Goal: Transaction & Acquisition: Purchase product/service

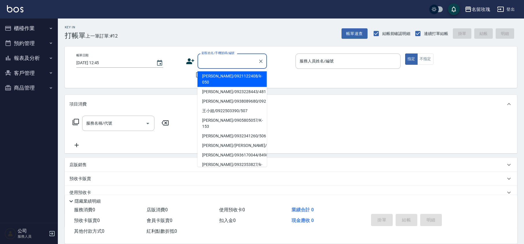
click at [205, 56] on div "顧客姓名/手機號碼/編號 顧客姓名/手機號碼/編號" at bounding box center [232, 61] width 69 height 15
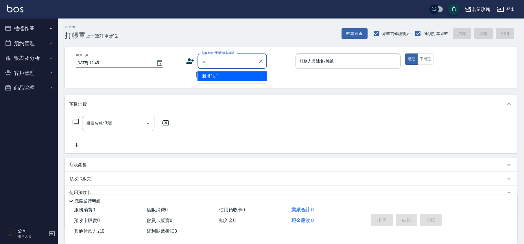
type input "'"
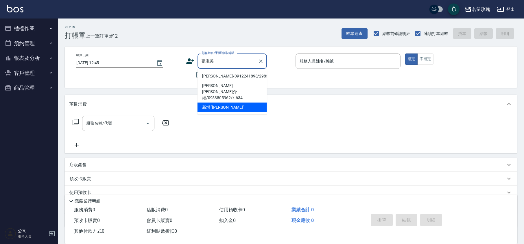
click at [244, 75] on li "[PERSON_NAME]/0912241898/2983" at bounding box center [232, 76] width 69 height 10
type input "[PERSON_NAME]/0912241898/2983"
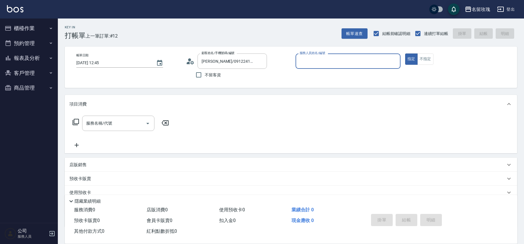
type input "[PERSON_NAME]-5"
click at [72, 167] on p "店販銷售" at bounding box center [77, 165] width 17 height 6
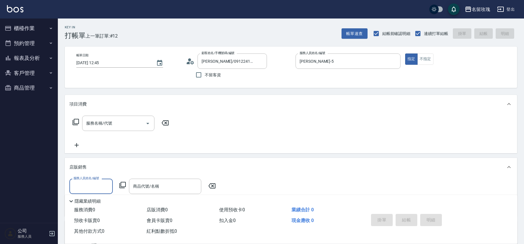
scroll to position [0, 0]
click at [76, 182] on input "服務人員姓名/編號" at bounding box center [91, 186] width 38 height 10
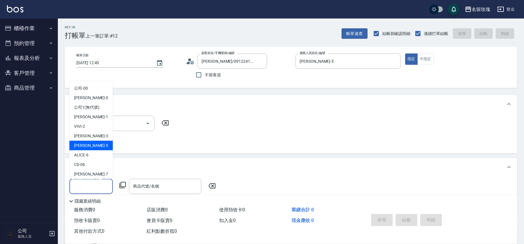
click at [89, 142] on div "[PERSON_NAME] -5" at bounding box center [90, 146] width 43 height 10
type input "[PERSON_NAME]-5"
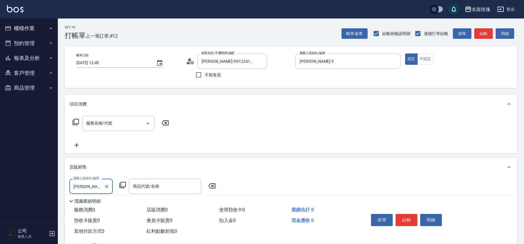
click at [123, 184] on icon at bounding box center [122, 185] width 7 height 7
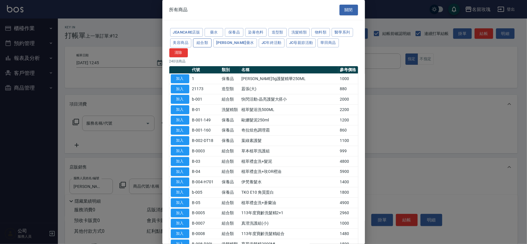
click at [206, 44] on button "組合類" at bounding box center [202, 42] width 19 height 9
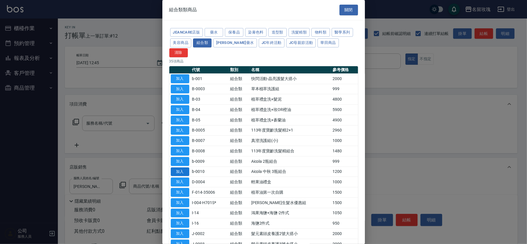
click at [177, 167] on button "加入" at bounding box center [180, 171] width 19 height 9
type input "Aicola 中秋 3瓶組合"
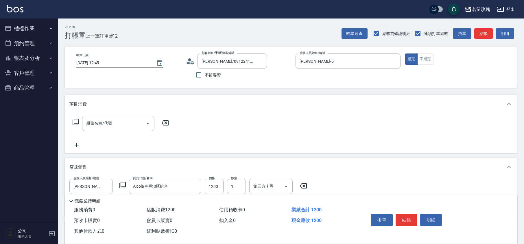
click at [177, 79] on div "帳單日期 [DATE] 12:45 顧客姓名/手機號碼/編號 [PERSON_NAME]/0912241898/2983 顧客姓名/手機號碼/編號 不留客資 …" at bounding box center [291, 67] width 438 height 27
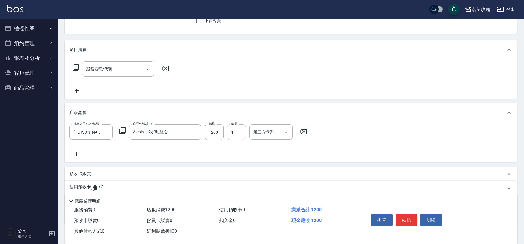
scroll to position [89, 0]
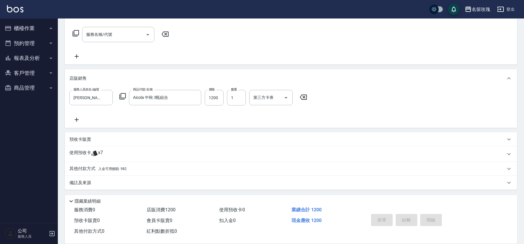
type input "[DATE] 13:45"
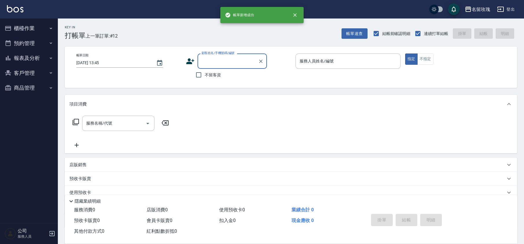
scroll to position [0, 0]
click at [23, 27] on button "櫃檯作業" at bounding box center [28, 28] width 53 height 15
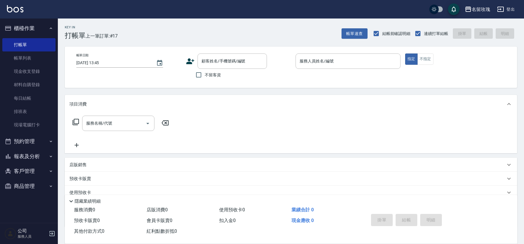
drag, startPoint x: 34, startPoint y: 61, endPoint x: 188, endPoint y: 1, distance: 165.2
click at [34, 61] on link "帳單列表" at bounding box center [28, 57] width 53 height 13
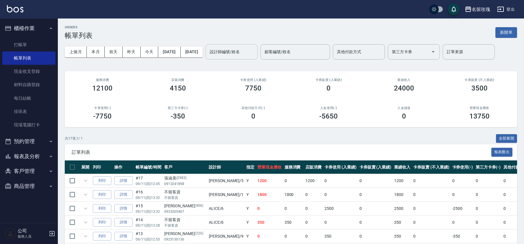
click at [251, 52] on div "設計師編號/姓名 設計師編號/姓名" at bounding box center [232, 51] width 52 height 15
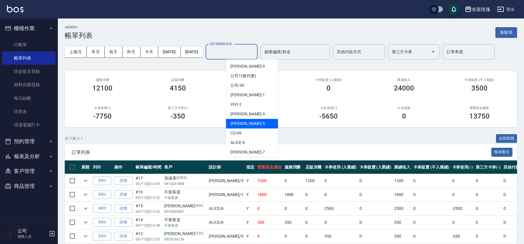
click at [246, 122] on div "[PERSON_NAME] -5" at bounding box center [252, 124] width 52 height 10
type input "[PERSON_NAME]-5"
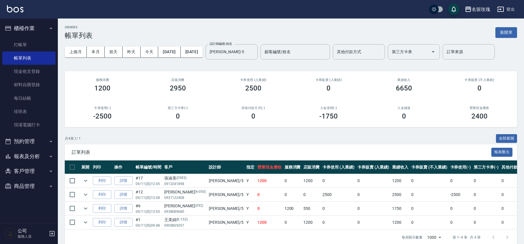
click at [246, 62] on div "上個月 本月 [DATE] [DATE] [DATE] [DATE] [DATE] 設計師編號/姓名 [PERSON_NAME]-5 設計師編號/姓名 顧客編…" at bounding box center [291, 52] width 452 height 25
click at [14, 44] on link "打帳單" at bounding box center [28, 44] width 53 height 13
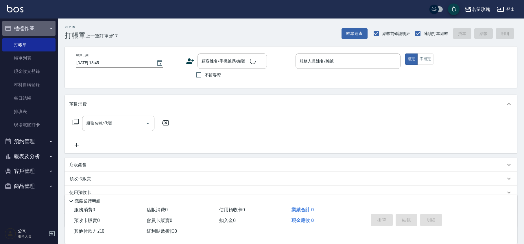
click at [33, 23] on button "櫃檯作業" at bounding box center [28, 28] width 53 height 15
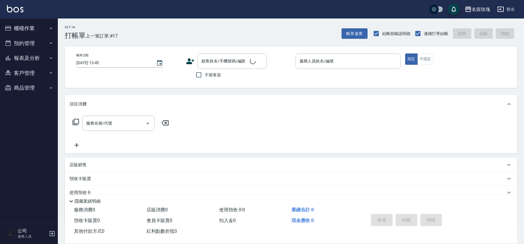
click at [143, 23] on div "Key In 打帳單 上一筆訂單:#17 帳單速查 結帳前確認明細 連續打單結帳 掛單 結帳 明細" at bounding box center [287, 29] width 459 height 21
click at [228, 34] on div "Key In 打帳單 上一筆訂單:#17 帳單速查 結帳前確認明細 連續打單結帳 掛單 結帳 明細" at bounding box center [287, 29] width 459 height 21
click at [142, 23] on div "Key In 打帳單 上一筆訂單:#17 帳單速查 結帳前確認明細 連續打單結帳 掛單 結帳 明細" at bounding box center [287, 29] width 459 height 21
click at [217, 54] on div "顧客姓名/手機號碼/編號" at bounding box center [232, 61] width 69 height 15
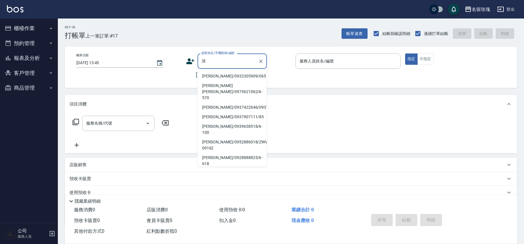
type input "[PERSON_NAME]/0932305909/065"
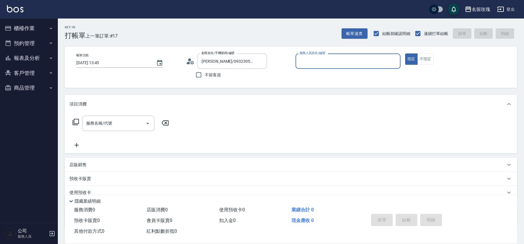
type input "[PERSON_NAME]-5"
click at [237, 66] on input "[PERSON_NAME]/0932305909/065" at bounding box center [228, 61] width 56 height 10
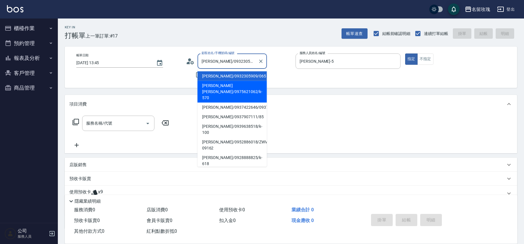
click at [230, 84] on li "[PERSON_NAME] [PERSON_NAME]/0975621062/k-570" at bounding box center [232, 92] width 69 height 22
type input "[PERSON_NAME] [PERSON_NAME]/0975621062/k-570"
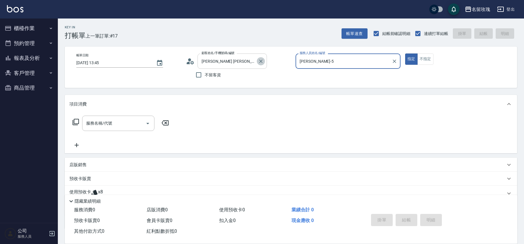
click at [261, 60] on icon "Clear" at bounding box center [261, 61] width 6 height 6
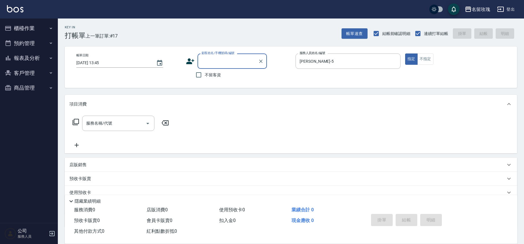
click at [288, 56] on div "顧客姓名/手機號碼/編號 顧客姓名/手機號碼/編號" at bounding box center [238, 61] width 105 height 15
click at [181, 36] on div "Key In 打帳單 上一筆訂單:#17 帳單速查 結帳前確認明細 連續打單結帳 掛單 結帳 明細" at bounding box center [287, 29] width 459 height 21
click at [211, 61] on input "顧客姓名/手機號碼/編號" at bounding box center [228, 61] width 56 height 10
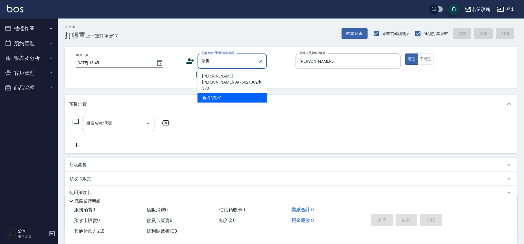
click at [207, 75] on li "[PERSON_NAME] [PERSON_NAME]/0975621062/k-570" at bounding box center [232, 82] width 69 height 22
type input "[PERSON_NAME] [PERSON_NAME]/0975621062/k-570"
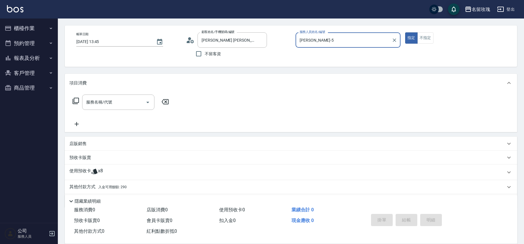
scroll to position [39, 0]
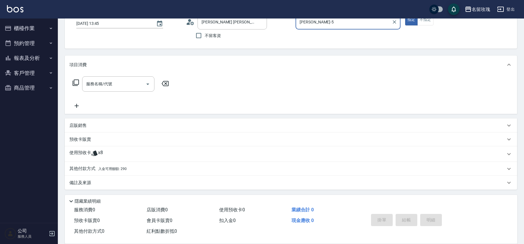
click at [82, 165] on div "其他付款方式 入金可用餘額: 290" at bounding box center [291, 169] width 452 height 14
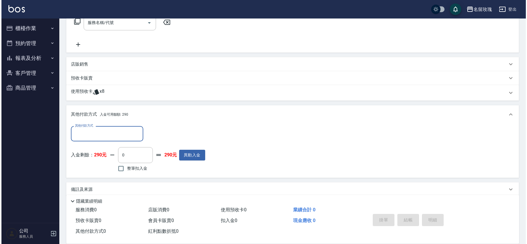
scroll to position [101, 0]
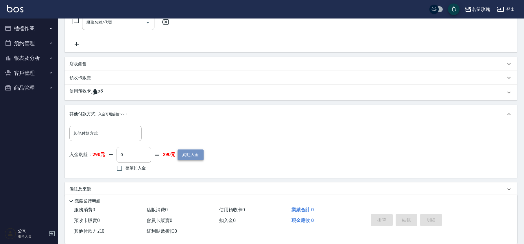
click at [185, 158] on button "異動入金" at bounding box center [191, 155] width 26 height 11
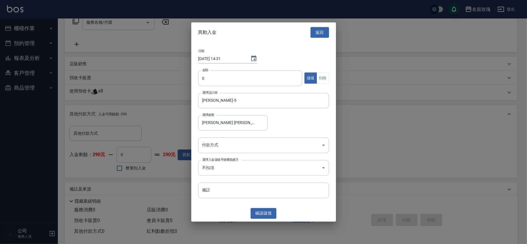
click at [230, 67] on div "日期 [DATE] 14:31 金額 0 金額 儲值 扣除 選擇設計師 [PERSON_NAME]-5 選擇設計師 選擇顧客 [PERSON_NAME] [P…" at bounding box center [263, 123] width 145 height 163
click at [229, 76] on input "0" at bounding box center [250, 78] width 104 height 16
type input "11000"
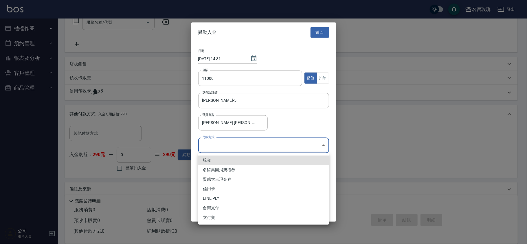
click at [211, 144] on body "名留玫瑰 登出 櫃檯作業 打帳單 帳單列表 現金收支登錄 材料自購登錄 每日結帳 排班表 現場電腦打卡 預約管理 預約管理 單日預約紀錄 單週預約紀錄 報表及…" at bounding box center [263, 75] width 527 height 352
click at [219, 161] on li "現金" at bounding box center [263, 161] width 131 height 10
type input "現金"
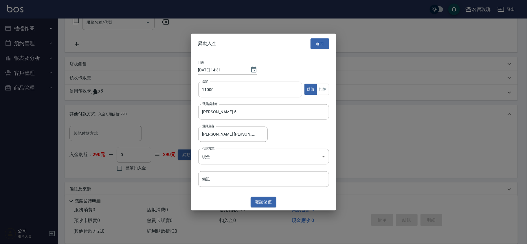
click at [230, 204] on div "確認 儲值" at bounding box center [263, 202] width 145 height 11
click at [267, 202] on button "確認 儲值" at bounding box center [263, 202] width 26 height 11
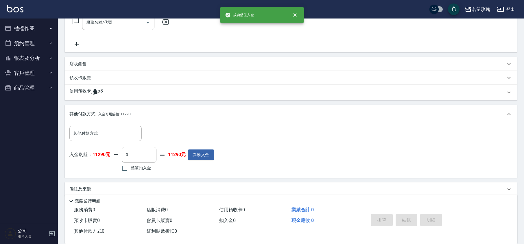
scroll to position [108, 0]
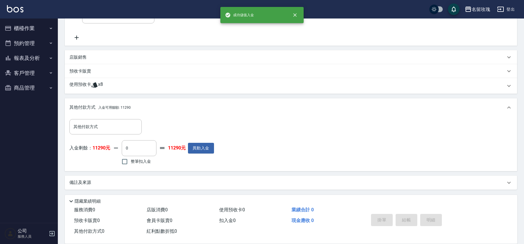
click at [19, 24] on button "櫃檯作業" at bounding box center [28, 28] width 53 height 15
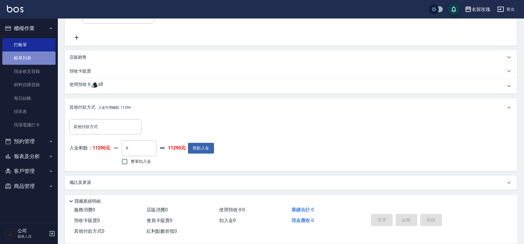
click at [34, 56] on link "帳單列表" at bounding box center [28, 57] width 53 height 13
click at [45, 34] on button "櫃檯作業" at bounding box center [28, 28] width 53 height 15
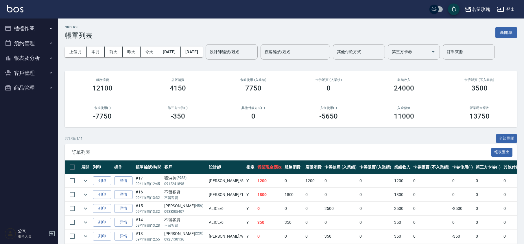
click at [40, 26] on button "櫃檯作業" at bounding box center [28, 28] width 53 height 15
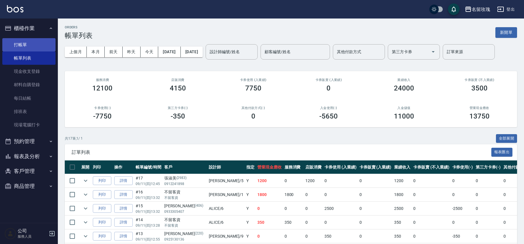
click at [35, 44] on link "打帳單" at bounding box center [28, 44] width 53 height 13
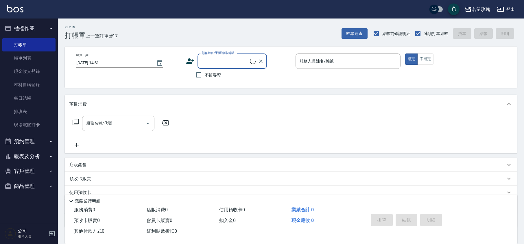
click at [39, 27] on button "櫃檯作業" at bounding box center [28, 28] width 53 height 15
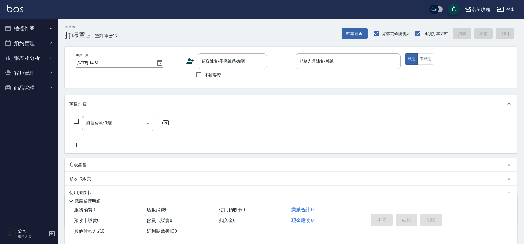
drag, startPoint x: 30, startPoint y: 57, endPoint x: 29, endPoint y: 68, distance: 11.0
click at [30, 57] on button "報表及分析" at bounding box center [28, 58] width 53 height 15
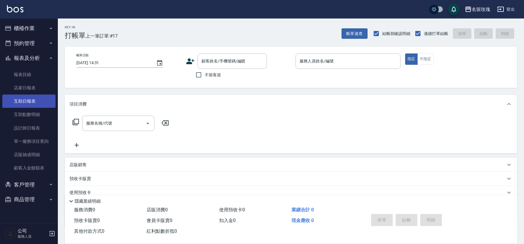
click at [38, 97] on link "互助日報表" at bounding box center [28, 101] width 53 height 13
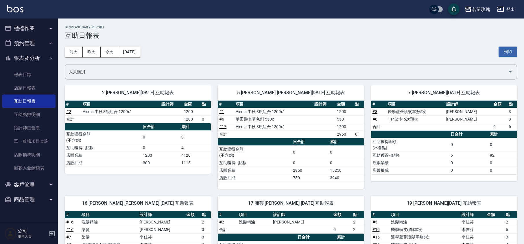
click at [199, 34] on h3 "互助日報表" at bounding box center [291, 36] width 452 height 8
click at [34, 59] on button "報表及分析" at bounding box center [28, 58] width 53 height 15
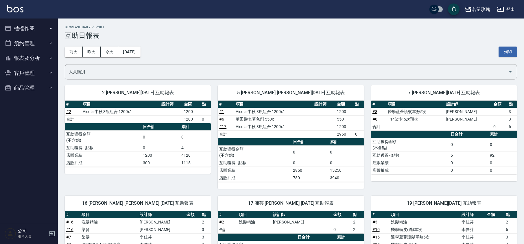
click at [24, 34] on button "櫃檯作業" at bounding box center [28, 28] width 53 height 15
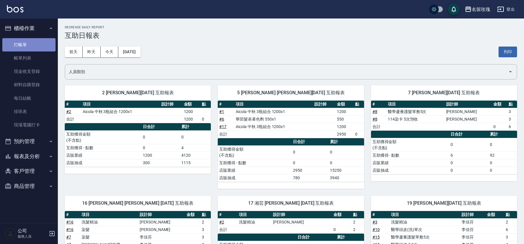
click at [30, 46] on link "打帳單" at bounding box center [28, 44] width 53 height 13
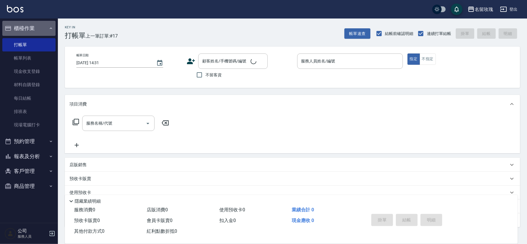
click at [34, 28] on button "櫃檯作業" at bounding box center [28, 28] width 53 height 15
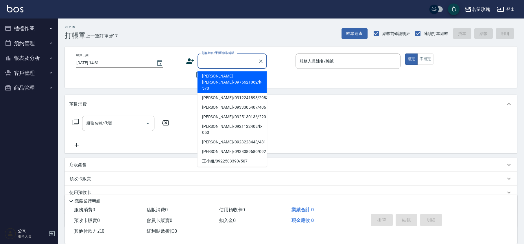
click at [248, 59] on input "顧客姓名/手機號碼/編號" at bounding box center [228, 61] width 56 height 10
type input "e"
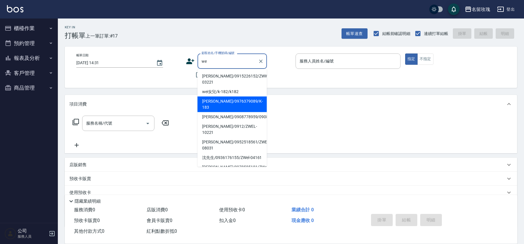
click at [236, 98] on li "[PERSON_NAME]/0976379089/K-183" at bounding box center [232, 105] width 69 height 16
type input "[PERSON_NAME]/0976379089/K-183"
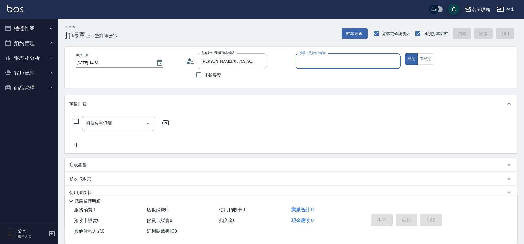
type input "[PERSON_NAME]-5"
click at [110, 127] on input "服務名稱/代號" at bounding box center [114, 123] width 58 height 10
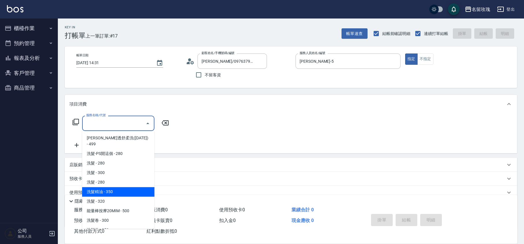
click at [123, 187] on span "洗髮精油 - 350" at bounding box center [118, 192] width 72 height 10
type input "洗髮精油(206)"
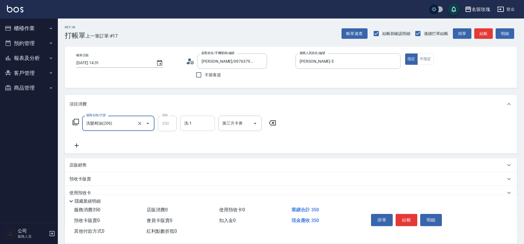
click at [199, 126] on input "洗-1" at bounding box center [198, 123] width 30 height 10
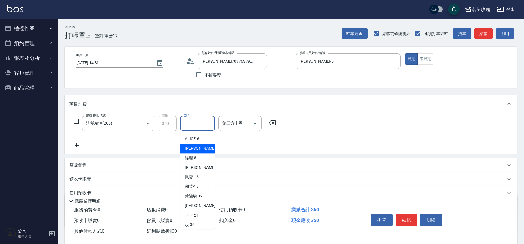
scroll to position [114, 0]
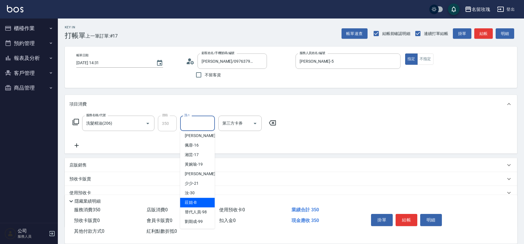
click at [181, 192] on div "汝 -30" at bounding box center [197, 193] width 35 height 10
type input "汝-30"
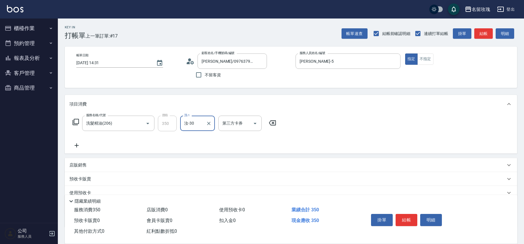
click at [76, 121] on icon at bounding box center [75, 122] width 7 height 7
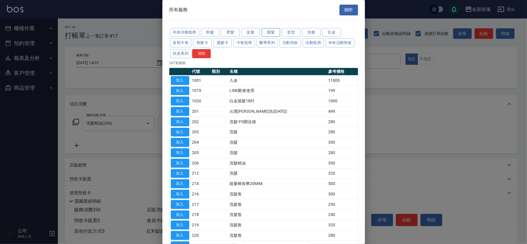
click at [273, 33] on button "護髮" at bounding box center [270, 32] width 19 height 9
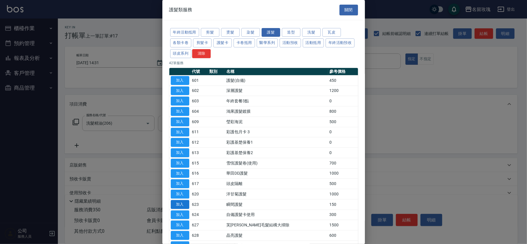
click at [175, 208] on button "加入" at bounding box center [180, 204] width 19 height 9
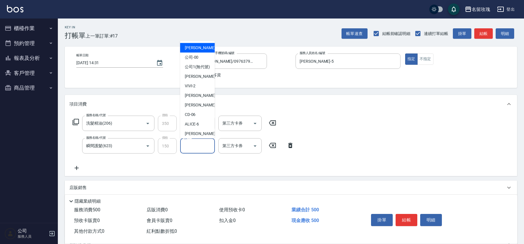
click at [195, 143] on input "護-1" at bounding box center [198, 146] width 30 height 10
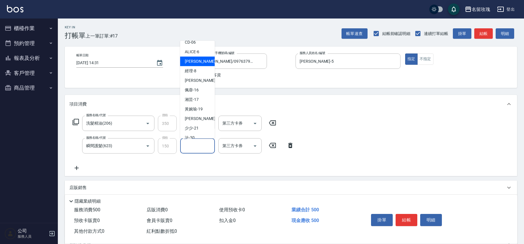
scroll to position [113, 0]
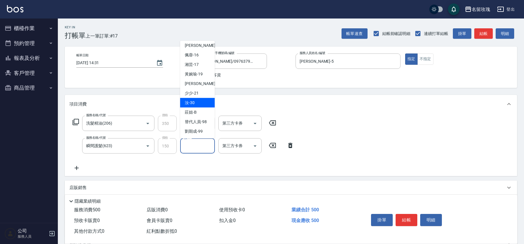
click at [198, 103] on div "汝 -30" at bounding box center [197, 103] width 35 height 10
type input "汝-30"
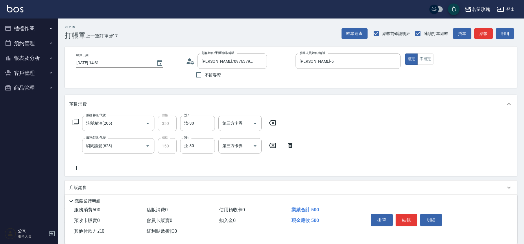
click at [77, 119] on icon at bounding box center [75, 122] width 7 height 7
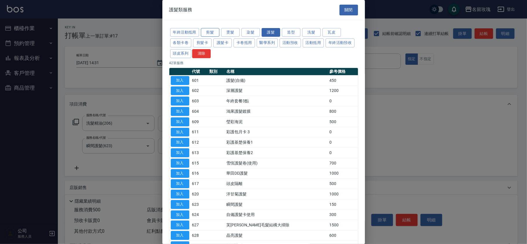
click at [204, 34] on button "剪髮" at bounding box center [210, 32] width 19 height 9
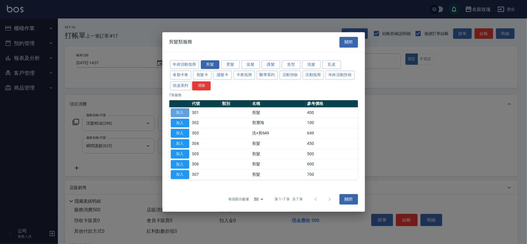
click at [175, 112] on button "加入" at bounding box center [180, 112] width 19 height 9
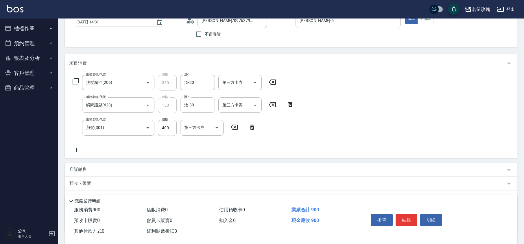
scroll to position [83, 0]
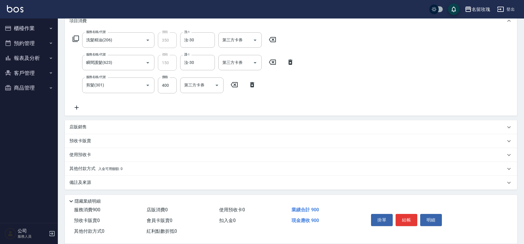
click at [78, 110] on icon at bounding box center [76, 107] width 14 height 7
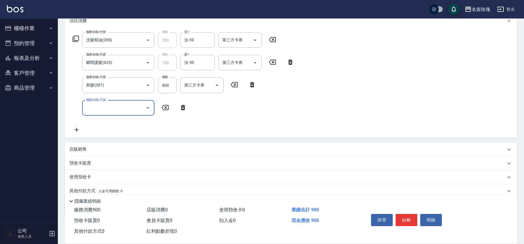
click at [138, 109] on input "服務名稱/代號" at bounding box center [114, 108] width 58 height 10
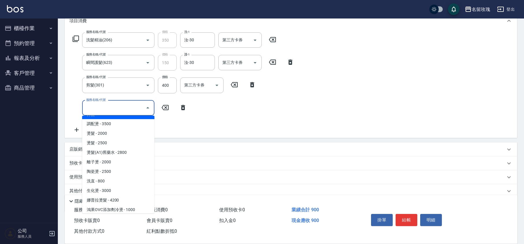
scroll to position [463, 0]
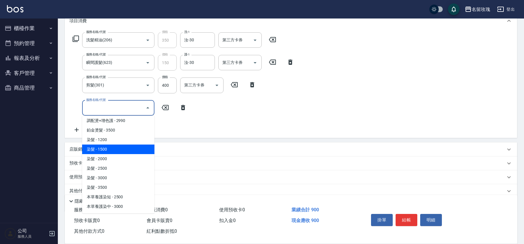
click at [100, 145] on span "染髮 - 1500" at bounding box center [118, 150] width 72 height 10
type input "染髮(502)"
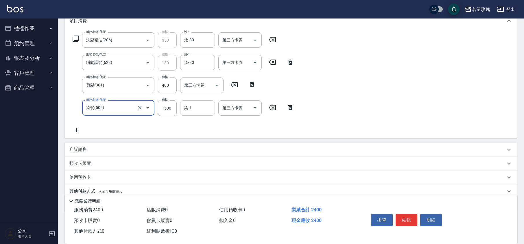
click at [193, 109] on input "染-1" at bounding box center [198, 108] width 30 height 10
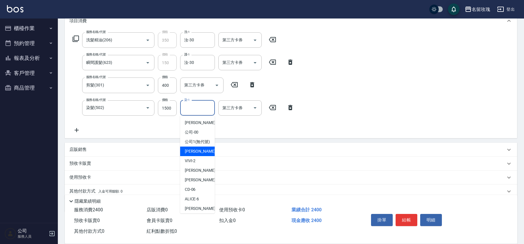
scroll to position [114, 0]
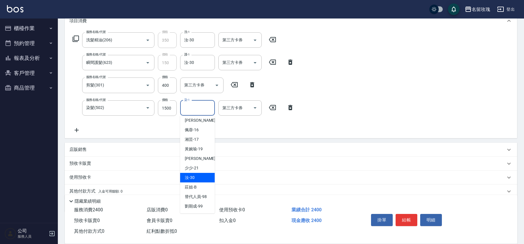
click at [200, 176] on div "汝 -30" at bounding box center [197, 178] width 35 height 10
type input "汝-30"
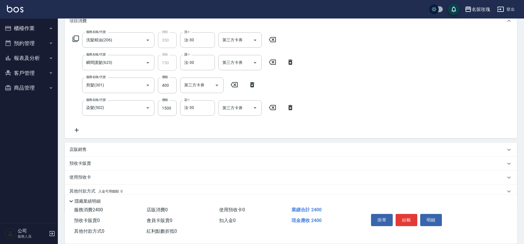
click at [77, 131] on icon at bounding box center [77, 130] width 4 height 4
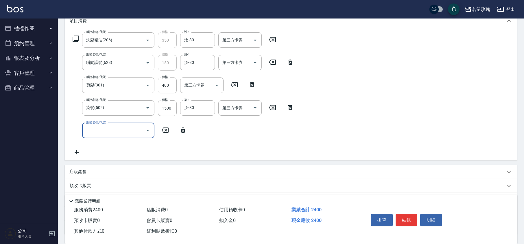
click at [78, 37] on icon at bounding box center [75, 38] width 7 height 7
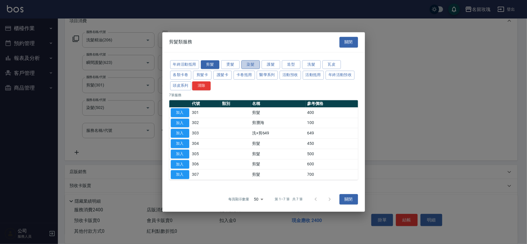
click at [250, 60] on button "染髮" at bounding box center [250, 64] width 19 height 9
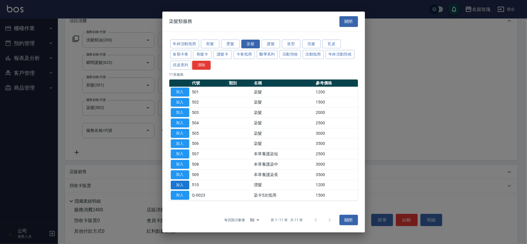
drag, startPoint x: 182, startPoint y: 186, endPoint x: 189, endPoint y: 179, distance: 9.6
click at [181, 186] on button "加入" at bounding box center [180, 184] width 19 height 9
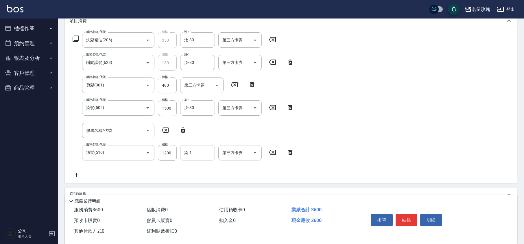
click at [184, 128] on icon at bounding box center [183, 130] width 4 height 5
type input "漂髮(510)"
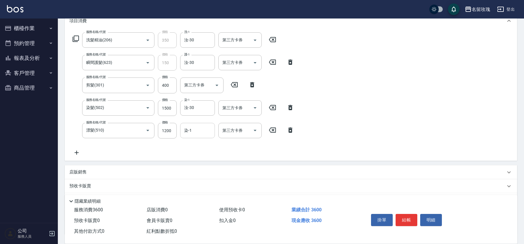
click at [190, 130] on input "染-1" at bounding box center [198, 131] width 30 height 10
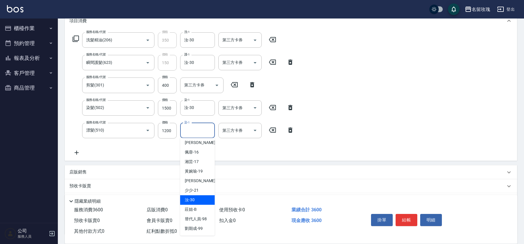
click at [197, 199] on div "汝 -30" at bounding box center [197, 200] width 35 height 10
type input "汝-30"
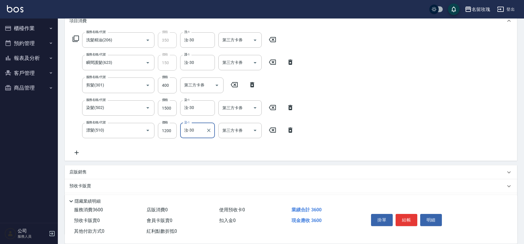
click at [156, 137] on div "服務名稱/代號 漂髮(510) 服務名稱/代號 價格 1200 價格 染-1 汝-30 染-1 第三方卡券 第三方卡券" at bounding box center [183, 131] width 228 height 16
click at [168, 132] on input "1200" at bounding box center [167, 131] width 19 height 16
type input "1400"
click at [220, 150] on div "服務名稱/代號 洗髮精油(206) 服務名稱/代號 價格 350 價格 洗-1 汝-30 洗-1 第三方卡券 第三方卡券 服務名稱/代號 瞬間護髮(623) …" at bounding box center [183, 94] width 228 height 124
type input "[DATE] 14:32"
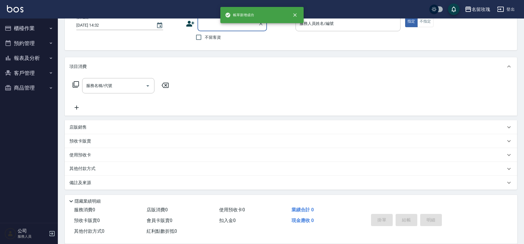
scroll to position [0, 0]
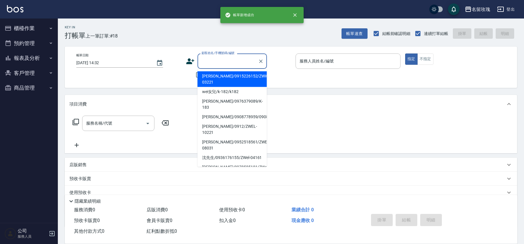
click at [204, 61] on input "顧客姓名/手機號碼/編號" at bounding box center [228, 61] width 56 height 10
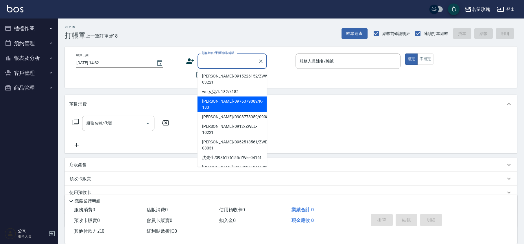
click at [226, 103] on li "[PERSON_NAME]/0976379089/K-183" at bounding box center [232, 105] width 69 height 16
type input "[PERSON_NAME]/0976379089/K-183"
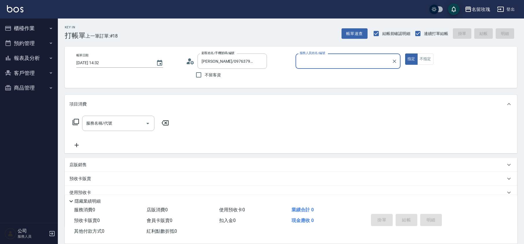
type input "[PERSON_NAME]-5"
click at [192, 60] on icon at bounding box center [190, 61] width 9 height 9
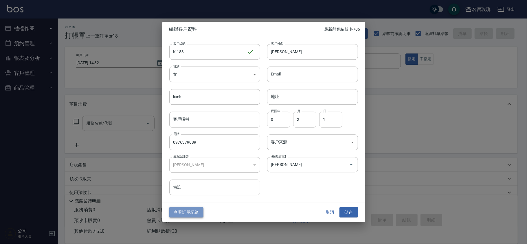
click at [189, 212] on button "查看訂單記錄" at bounding box center [186, 212] width 34 height 11
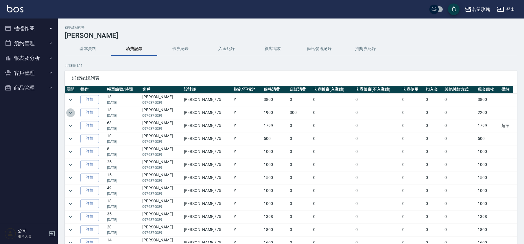
click at [74, 110] on button "expand row" at bounding box center [70, 112] width 9 height 9
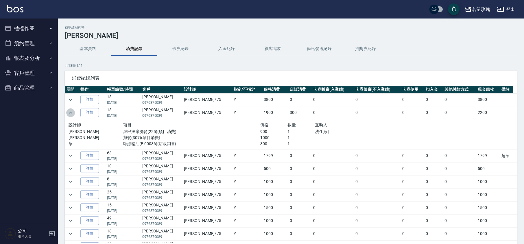
click at [74, 110] on button "expand row" at bounding box center [70, 112] width 9 height 9
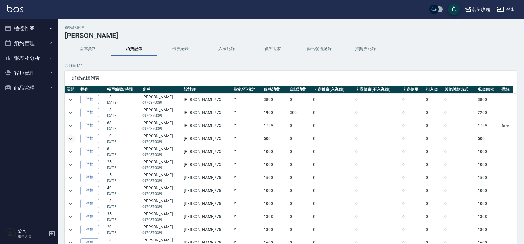
click at [70, 140] on icon "expand row" at bounding box center [70, 138] width 7 height 7
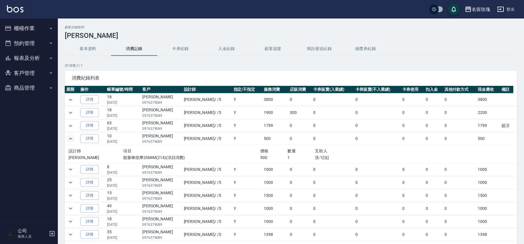
click at [70, 140] on icon "expand row" at bounding box center [70, 138] width 7 height 7
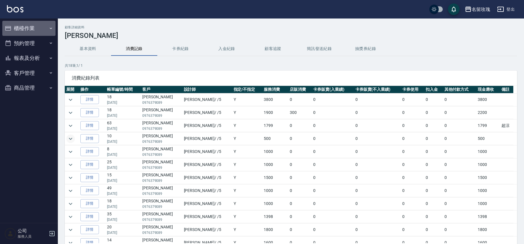
click at [18, 27] on button "櫃檯作業" at bounding box center [28, 28] width 53 height 15
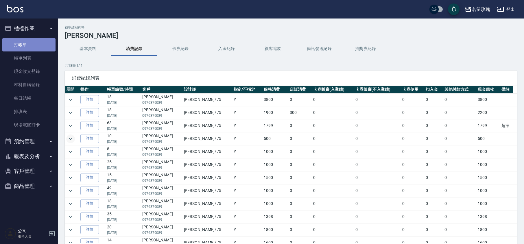
click at [21, 40] on link "打帳單" at bounding box center [28, 44] width 53 height 13
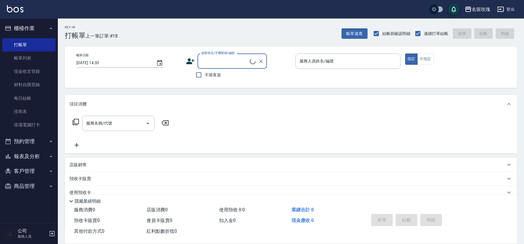
click at [213, 58] on input "顧客姓名/手機號碼/編號" at bounding box center [225, 61] width 50 height 10
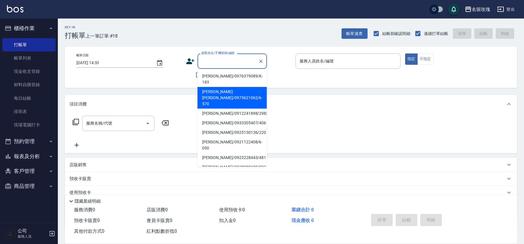
type input "e"
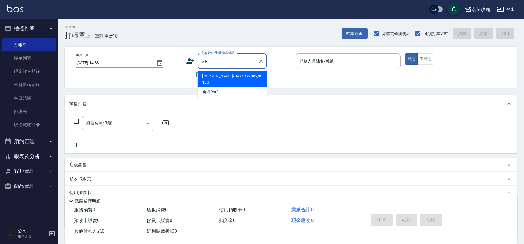
type input "wei"
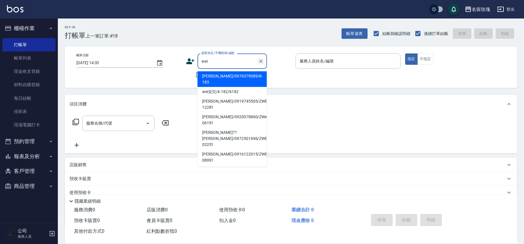
click at [259, 60] on icon "Clear" at bounding box center [261, 61] width 6 height 6
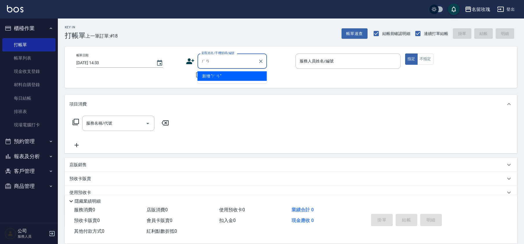
type input "韓"
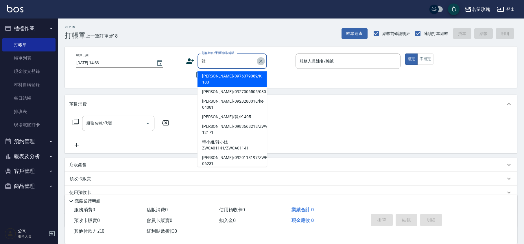
click at [257, 63] on button "Clear" at bounding box center [261, 61] width 8 height 8
click at [265, 50] on div "帳單日期 [DATE] 14:33 顧客姓名/手機號碼/編號 顧客姓名/手機號碼/編號 不留客資 服務人員姓名/編號 服務人員姓名/編號 指定 不指定" at bounding box center [291, 67] width 452 height 41
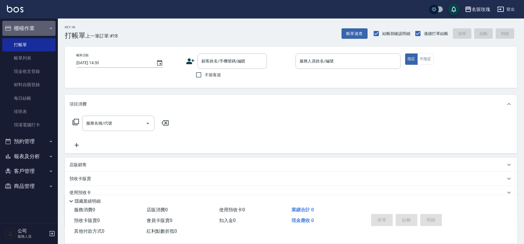
click at [39, 21] on button "櫃檯作業" at bounding box center [28, 28] width 53 height 15
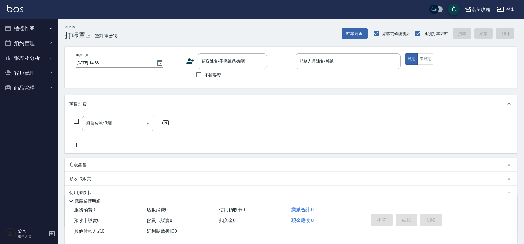
click at [208, 30] on div "Key In 打帳單 上一筆訂單:#18 帳單速查 結帳前確認明細 連續打單結帳 掛單 結帳 明細" at bounding box center [287, 29] width 459 height 21
click at [25, 53] on button "報表及分析" at bounding box center [28, 58] width 53 height 15
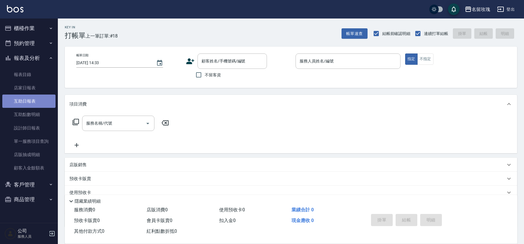
click at [31, 103] on link "互助日報表" at bounding box center [28, 101] width 53 height 13
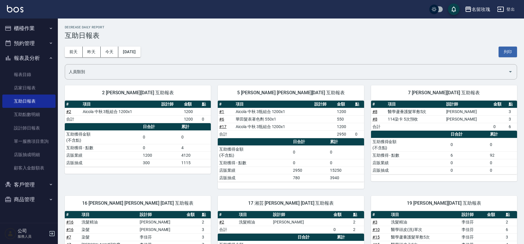
drag, startPoint x: 273, startPoint y: 45, endPoint x: 274, endPoint y: 48, distance: 3.1
click at [274, 45] on div "[DATE] [DATE] [DATE] [DATE] 列印" at bounding box center [291, 52] width 452 height 25
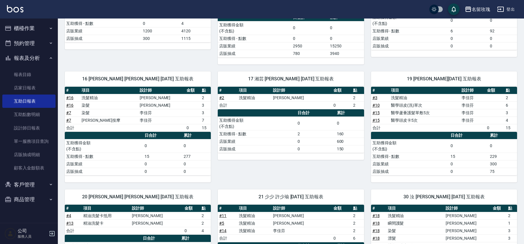
scroll to position [13, 0]
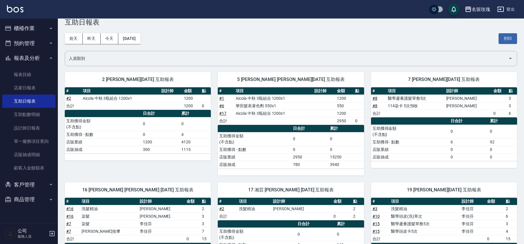
click at [15, 56] on button "報表及分析" at bounding box center [28, 58] width 53 height 15
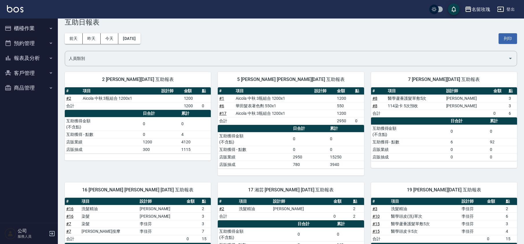
click at [12, 25] on button "櫃檯作業" at bounding box center [28, 28] width 53 height 15
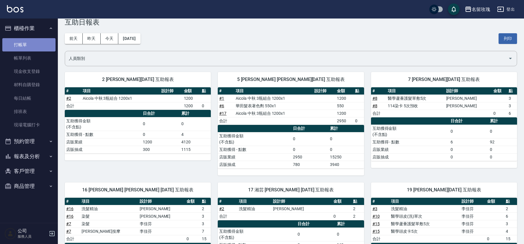
click at [26, 46] on link "打帳單" at bounding box center [28, 44] width 53 height 13
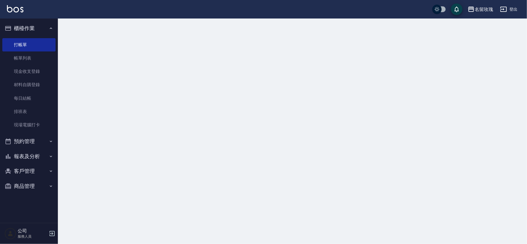
click at [35, 26] on button "櫃檯作業" at bounding box center [28, 28] width 53 height 15
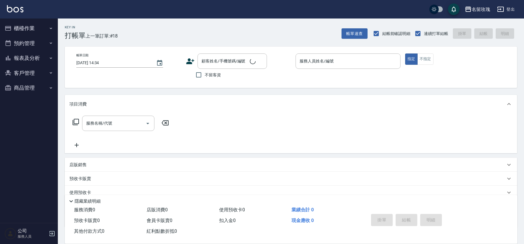
click at [188, 23] on div "Key In 打帳單 上一筆訂單:#18 帳單速查 結帳前確認明細 連續打單結帳 掛單 結帳 明細" at bounding box center [287, 29] width 459 height 21
click at [232, 61] on input "顧客姓名/手機號碼/編號" at bounding box center [228, 61] width 56 height 10
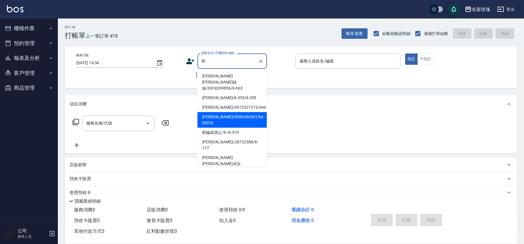
click at [240, 112] on li "[PERSON_NAME]/0980460301/ke-03010" at bounding box center [232, 120] width 69 height 16
type input "[PERSON_NAME]/0980460301/ke-03010"
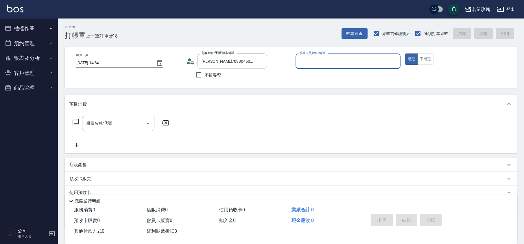
type input "[PERSON_NAME]-5"
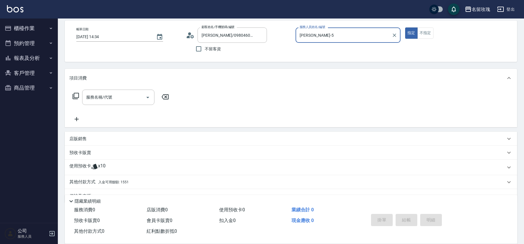
scroll to position [39, 0]
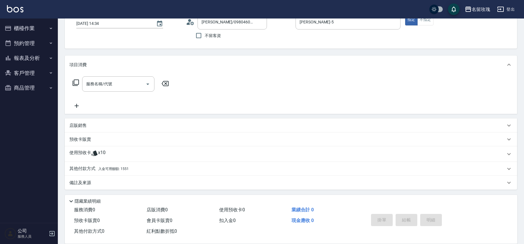
click at [98, 151] on span "x10" at bounding box center [102, 154] width 8 height 9
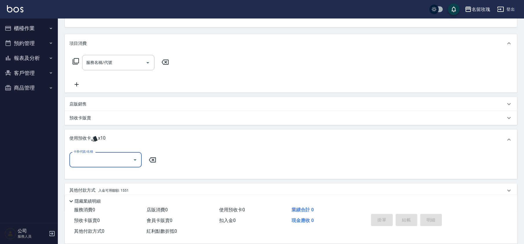
scroll to position [82, 0]
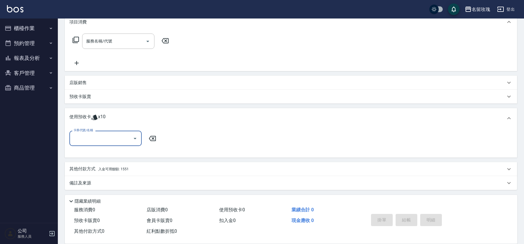
click at [134, 137] on icon "Open" at bounding box center [135, 138] width 7 height 7
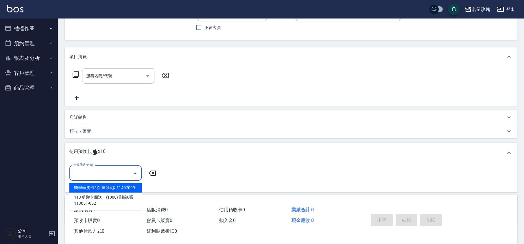
scroll to position [0, 0]
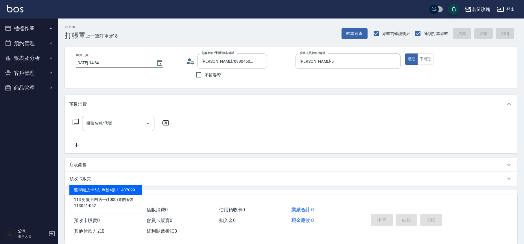
drag, startPoint x: 260, startPoint y: 59, endPoint x: 261, endPoint y: 51, distance: 8.4
click at [261, 59] on icon "Clear" at bounding box center [261, 61] width 6 height 6
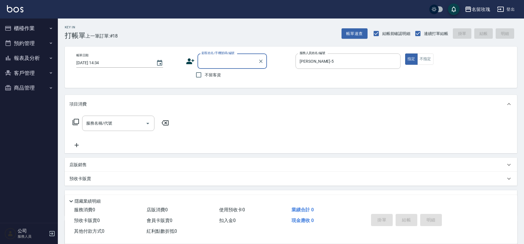
click at [255, 36] on div "Key In 打帳單 上一筆訂單:#18 帳單速查 結帳前確認明細 連續打單結帳 掛單 結帳 明細" at bounding box center [287, 29] width 459 height 21
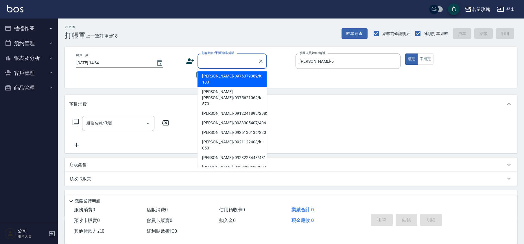
click at [234, 61] on input "顧客姓名/手機號碼/編號" at bounding box center [228, 61] width 56 height 10
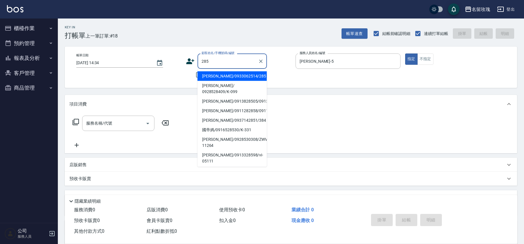
type input "[PERSON_NAME]/0933062514/285"
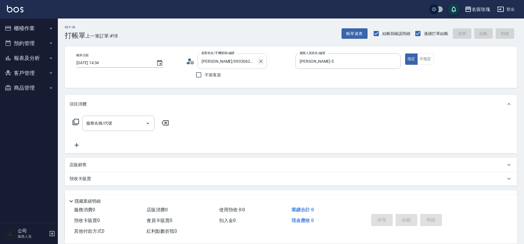
click at [260, 60] on icon "Clear" at bounding box center [261, 61] width 6 height 6
click at [214, 78] on span "不留客資" at bounding box center [213, 75] width 16 height 6
click at [205, 78] on input "不留客資" at bounding box center [199, 75] width 12 height 12
checkbox input "true"
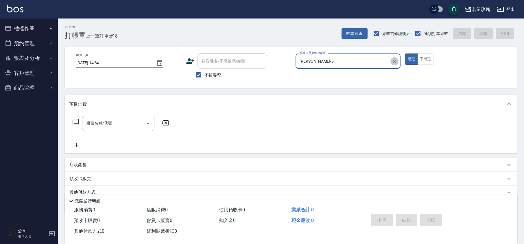
click at [392, 60] on icon "Clear" at bounding box center [395, 61] width 6 height 6
click at [353, 62] on input "服務人員姓名/編號" at bounding box center [348, 61] width 100 height 10
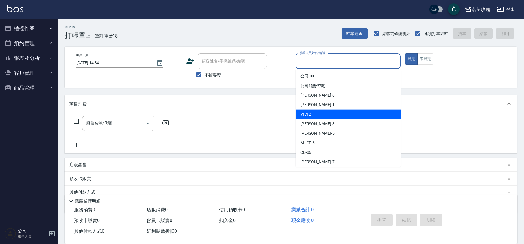
click at [330, 113] on div "VIVI -2" at bounding box center [348, 115] width 105 height 10
type input "VIVI-2"
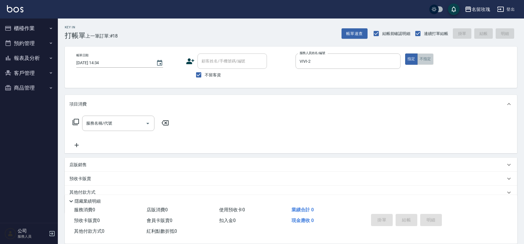
click at [421, 57] on button "不指定" at bounding box center [425, 59] width 16 height 11
click at [77, 134] on div "服務名稱/代號 服務名稱/代號" at bounding box center [120, 132] width 103 height 33
click at [91, 125] on div "服務名稱/代號 服務名稱/代號" at bounding box center [118, 123] width 72 height 15
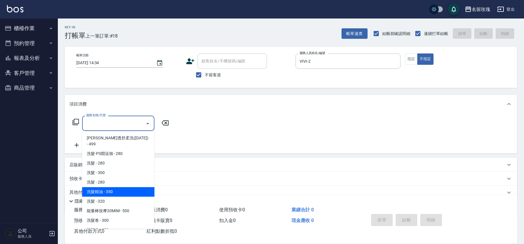
click at [108, 187] on span "洗髮精油 - 350" at bounding box center [118, 192] width 72 height 10
type input "洗髮精油(206)"
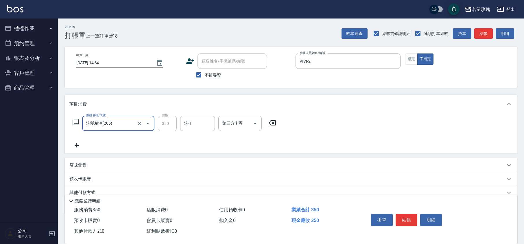
click at [190, 126] on input "洗-1" at bounding box center [198, 123] width 30 height 10
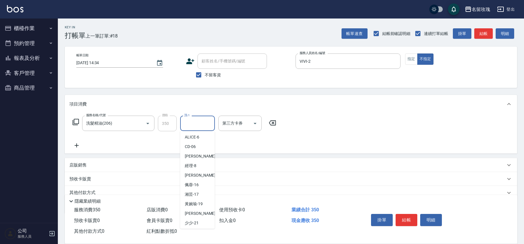
scroll to position [114, 0]
click at [195, 158] on div "湘芸 -17" at bounding box center [197, 155] width 35 height 10
type input "湘芸-17"
click at [74, 145] on icon at bounding box center [76, 145] width 14 height 7
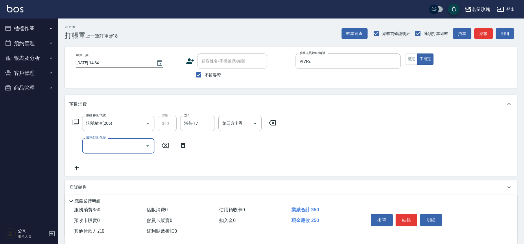
click at [101, 146] on input "服務名稱/代號" at bounding box center [114, 146] width 58 height 10
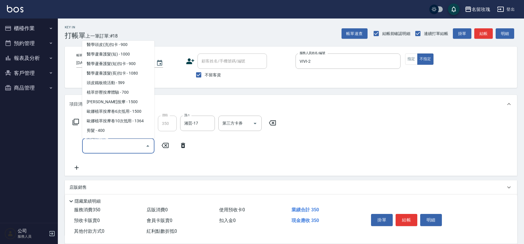
scroll to position [270, 0]
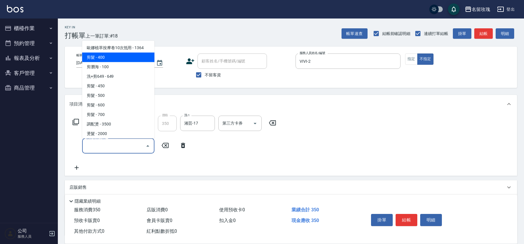
click at [110, 53] on span "剪髮 - 400" at bounding box center [118, 58] width 72 height 10
type input "剪髮(301)"
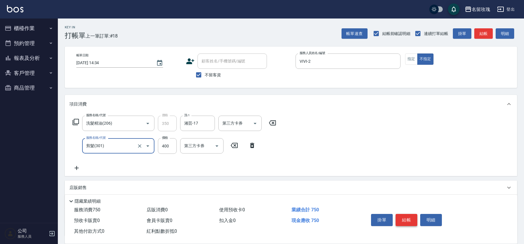
click at [406, 222] on button "結帳" at bounding box center [407, 220] width 22 height 12
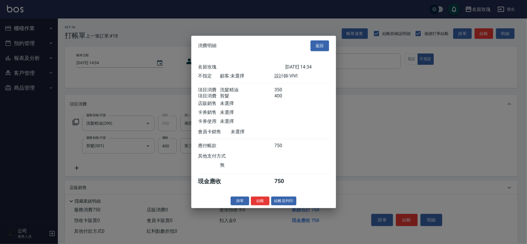
click at [261, 202] on button "結帳" at bounding box center [260, 200] width 19 height 9
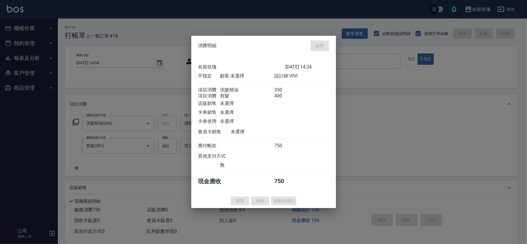
type input "[DATE] 14:57"
